Goal: Navigation & Orientation: Find specific page/section

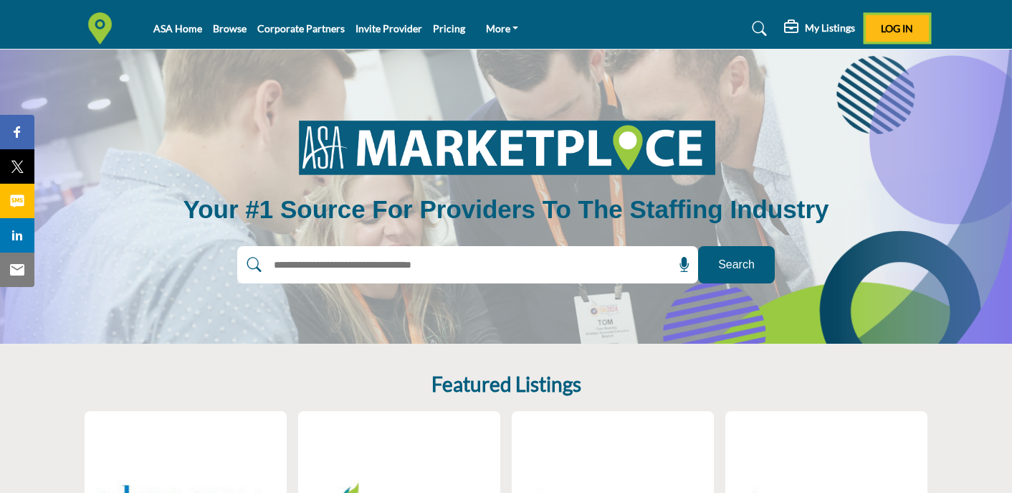
click at [904, 24] on span "Log In" at bounding box center [897, 28] width 32 height 12
click at [898, 23] on span "Log In" at bounding box center [897, 28] width 32 height 12
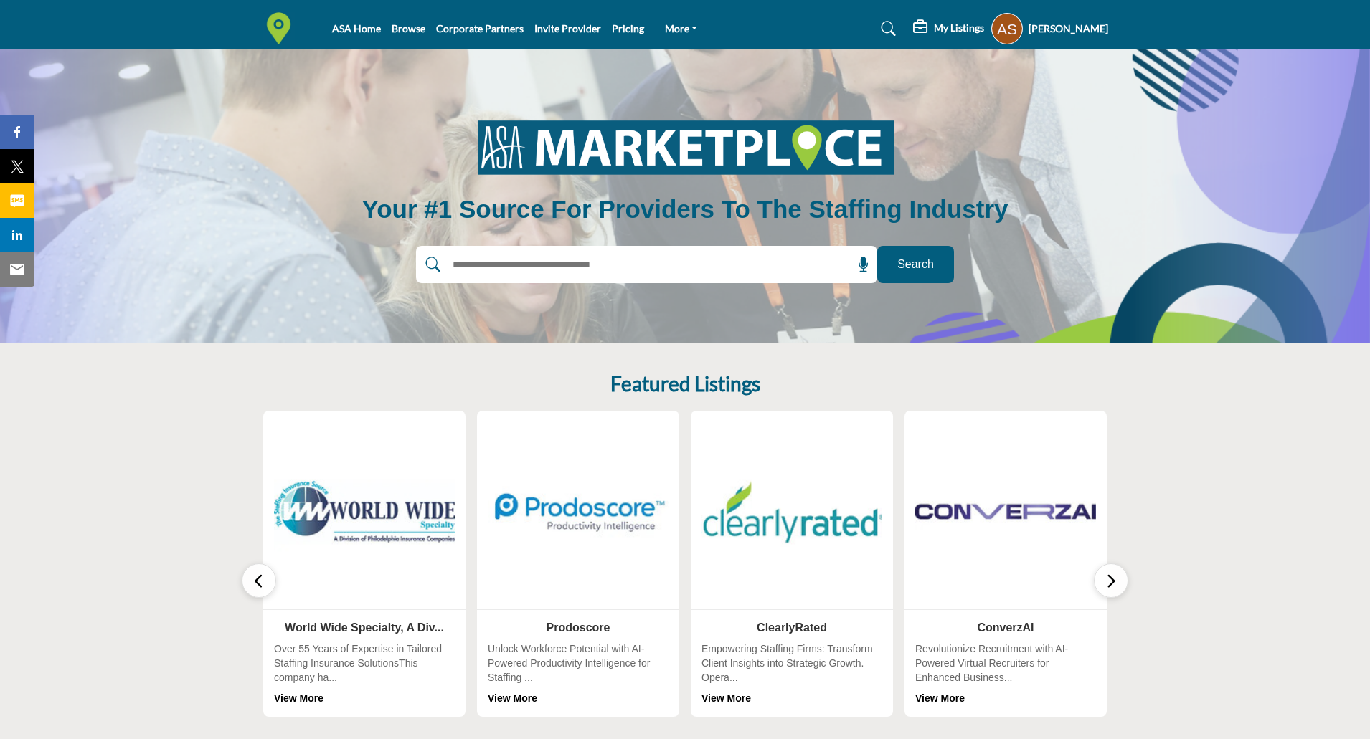
click at [962, 29] on h5 "My Listings" at bounding box center [959, 28] width 50 height 13
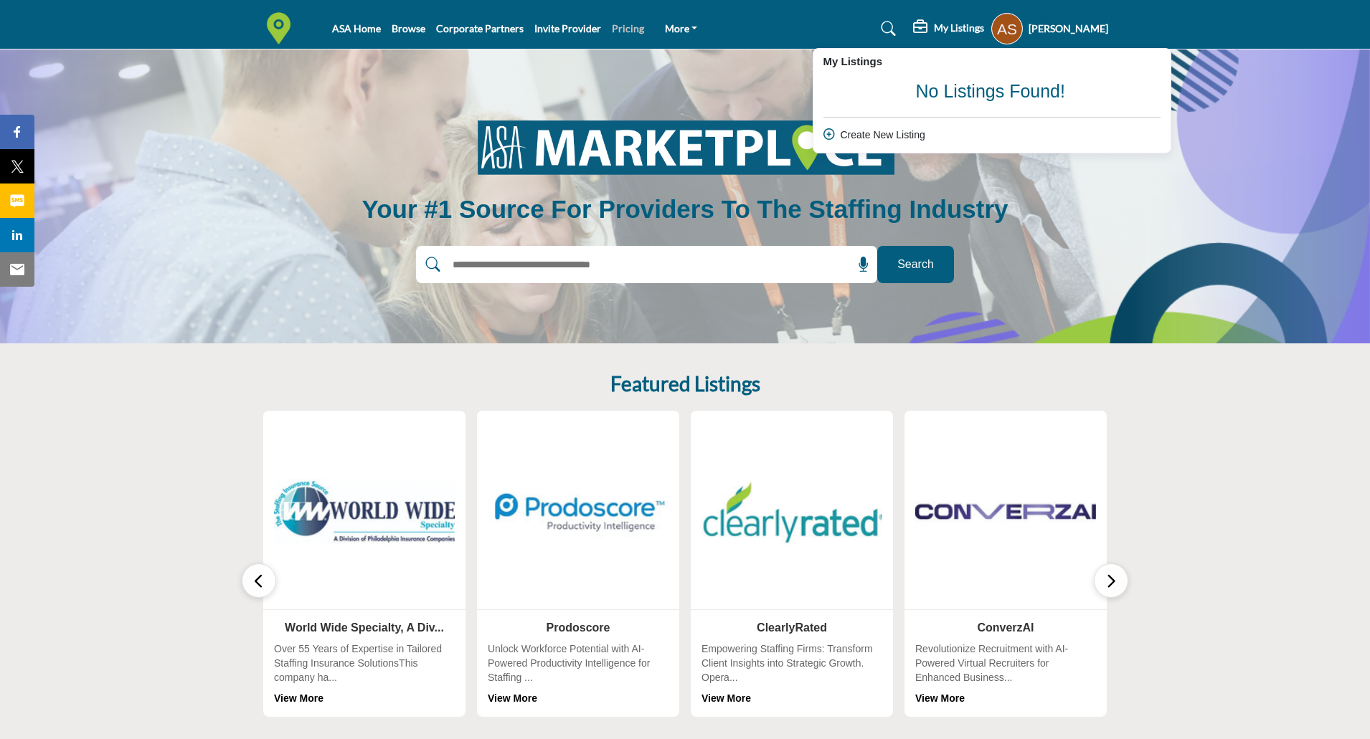
click at [622, 29] on link "Pricing" at bounding box center [628, 28] width 32 height 12
